Goal: Register for event/course

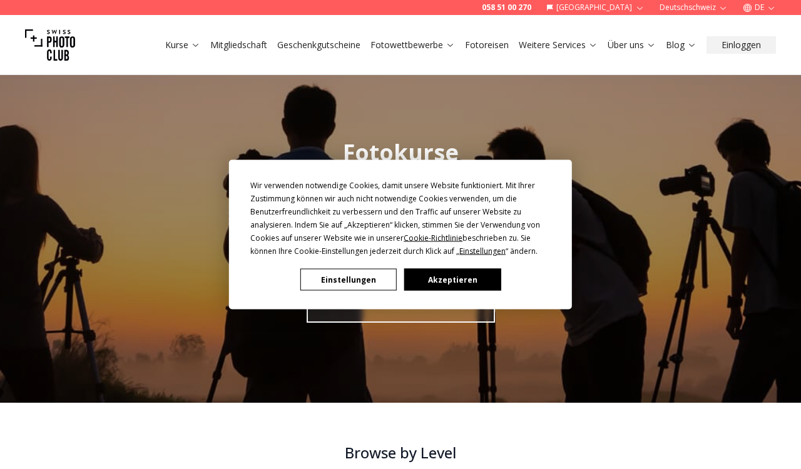
click at [430, 277] on button "Akzeptieren" at bounding box center [452, 280] width 96 height 22
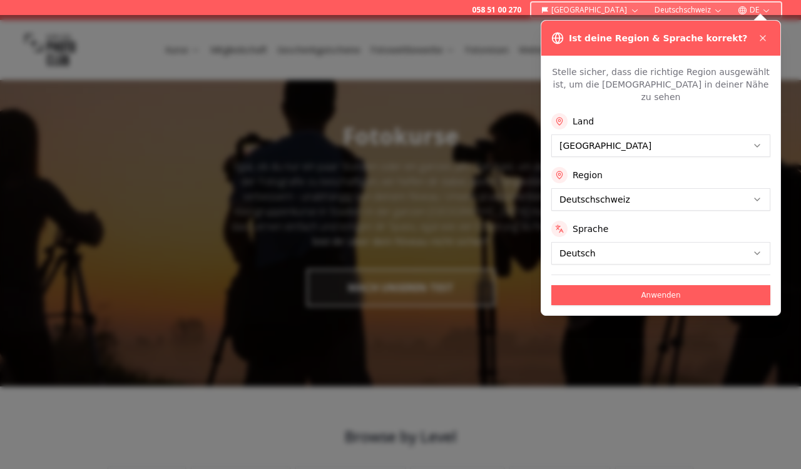
scroll to position [19, 0]
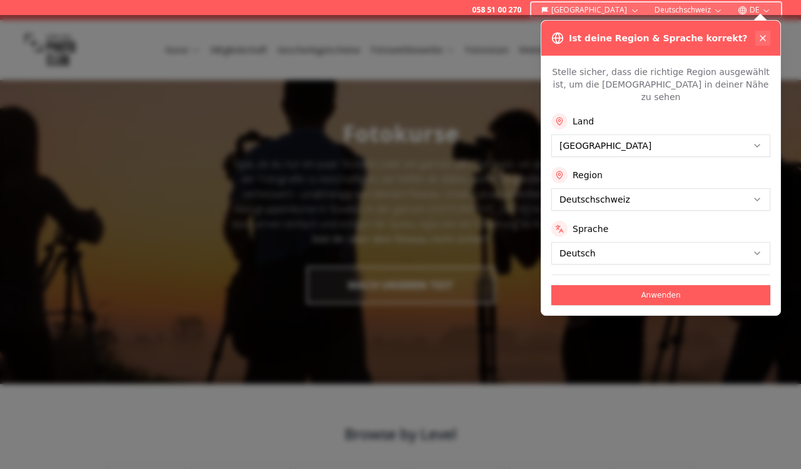
click at [762, 38] on icon at bounding box center [762, 38] width 5 height 5
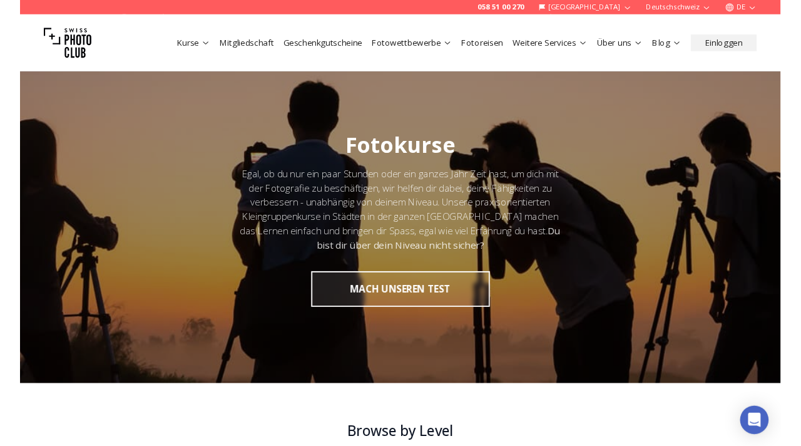
scroll to position [0, 0]
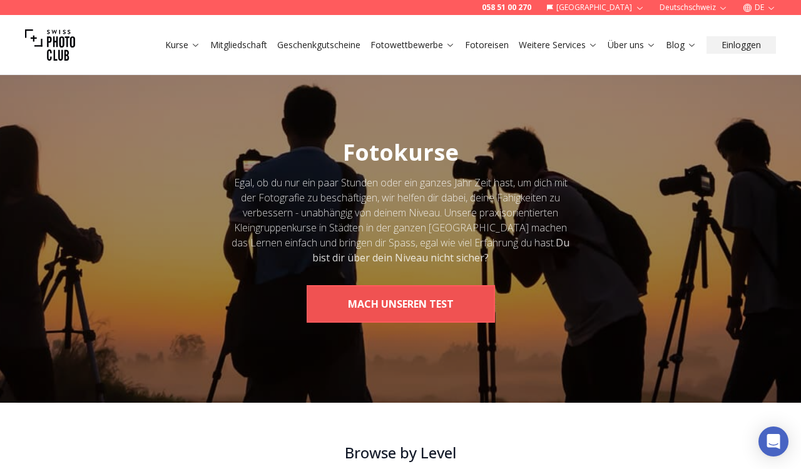
click at [388, 304] on button "MACH UNSEREN TEST" at bounding box center [401, 304] width 188 height 38
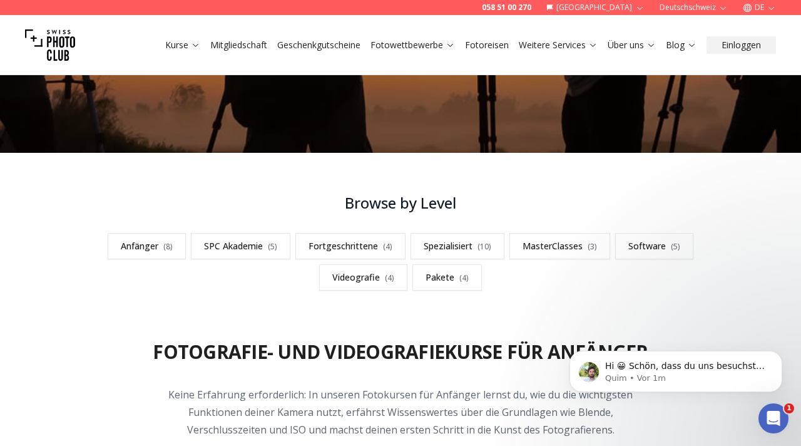
scroll to position [251, 0]
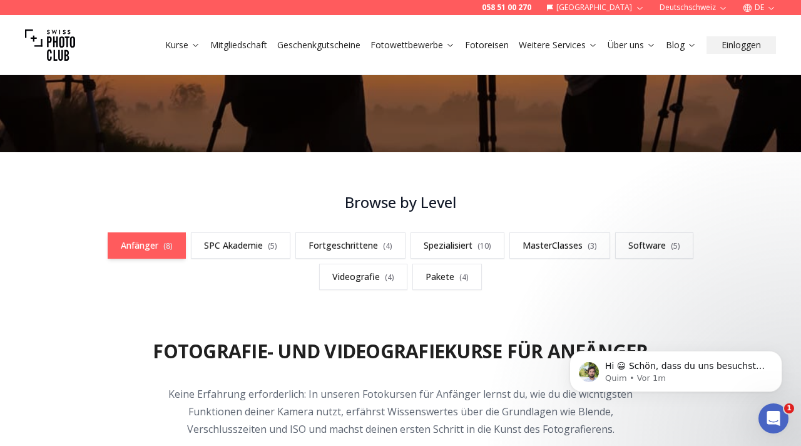
click at [134, 243] on link "Anfänger ( 8 )" at bounding box center [147, 245] width 78 height 26
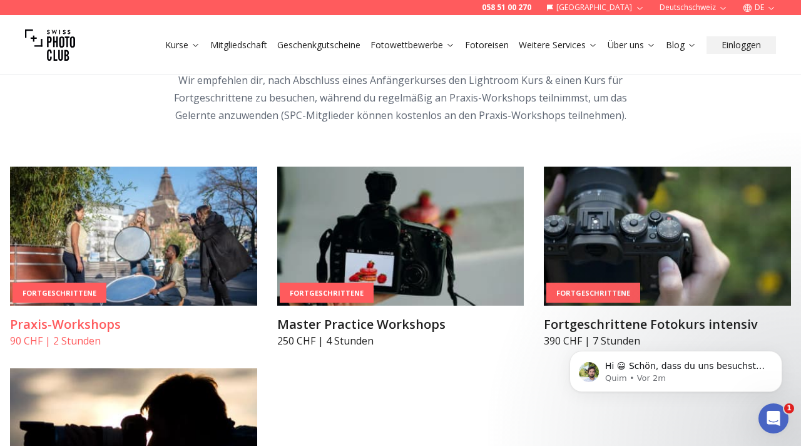
scroll to position [2035, 0]
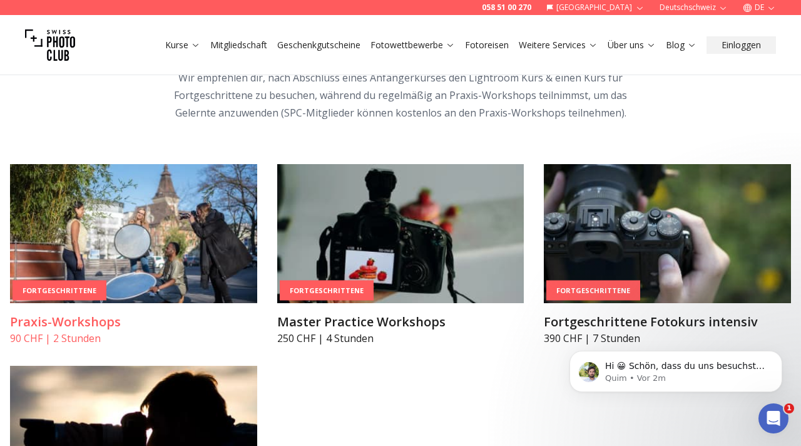
click at [95, 320] on h3 "Praxis-Workshops" at bounding box center [133, 322] width 247 height 18
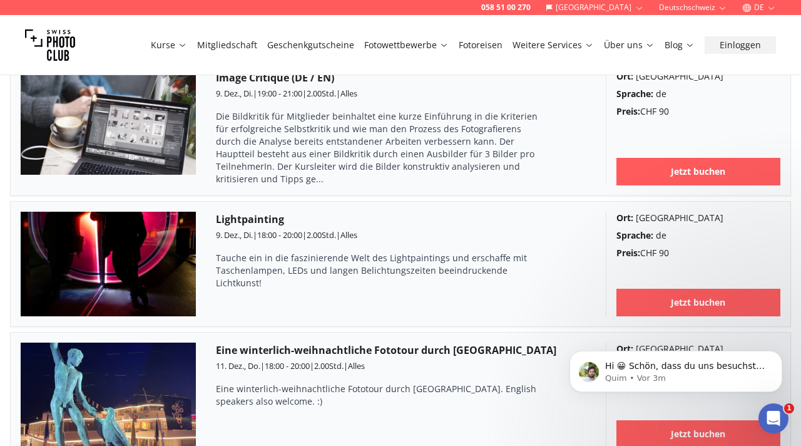
scroll to position [2856, 0]
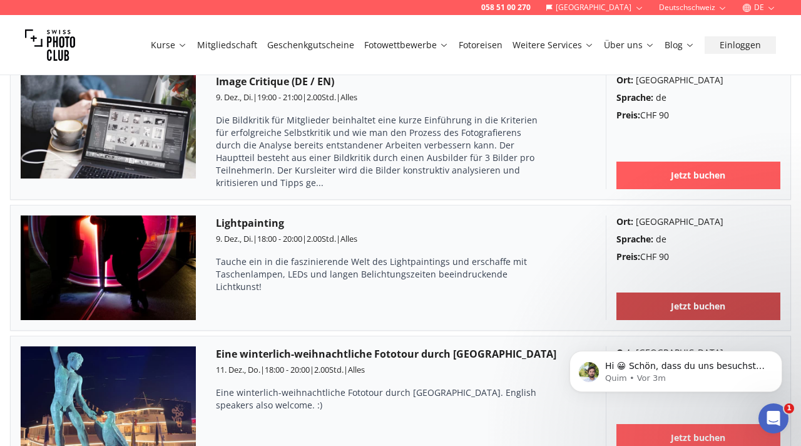
click at [651, 292] on link "Jetzt buchen" at bounding box center [698, 306] width 165 height 28
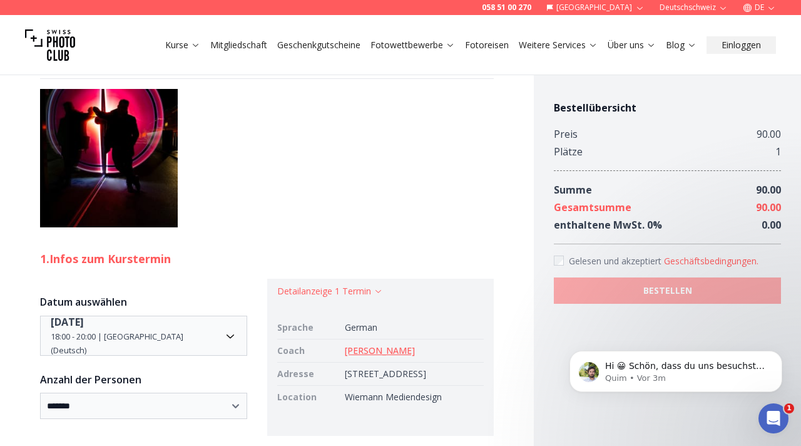
scroll to position [702, 0]
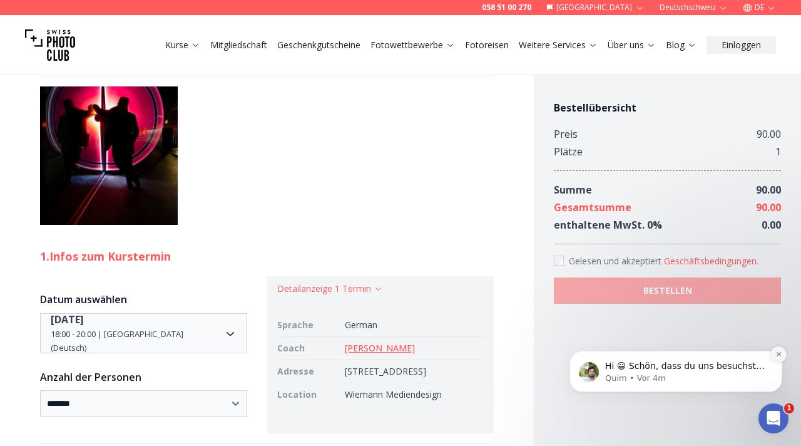
click at [780, 354] on icon "Dismiss notification" at bounding box center [778, 353] width 7 height 7
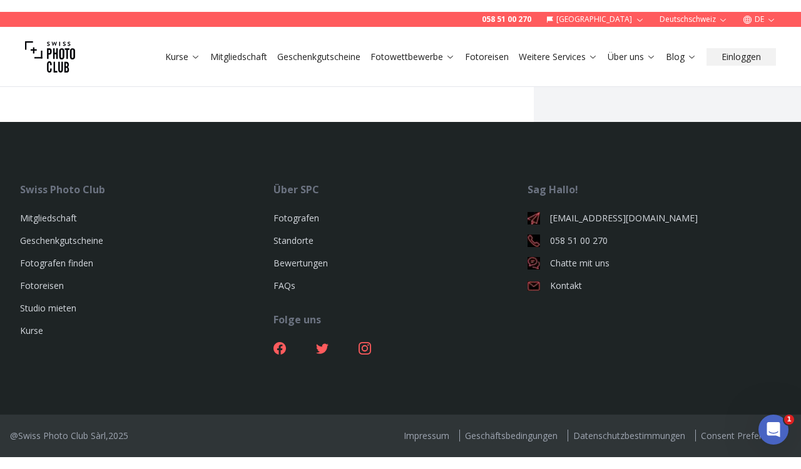
scroll to position [1852, 0]
